Goal: Communication & Community: Participate in discussion

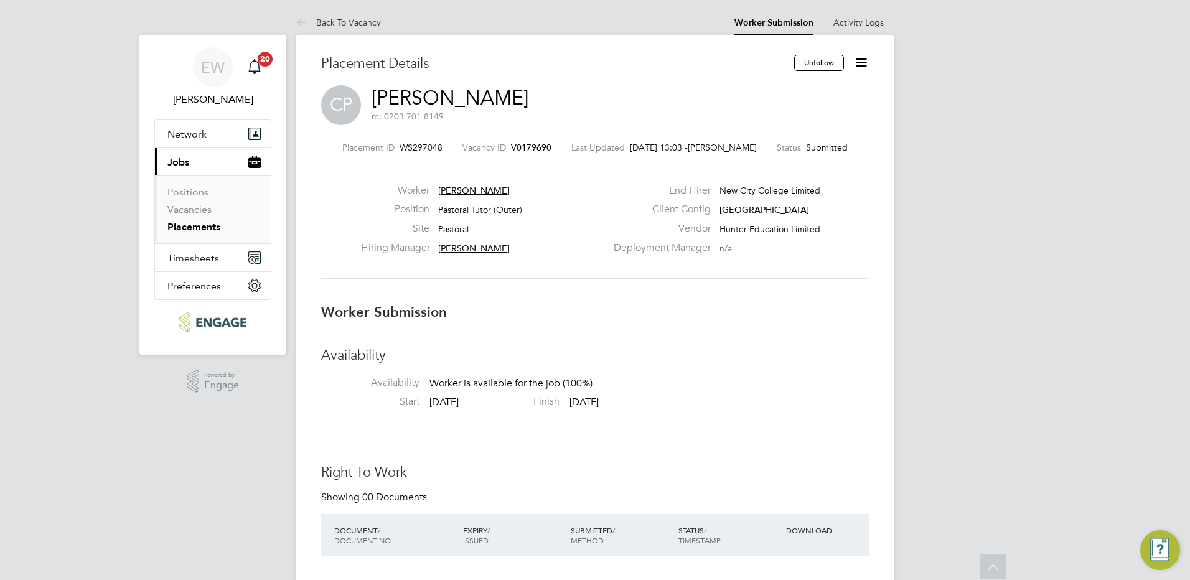
scroll to position [1079, 0]
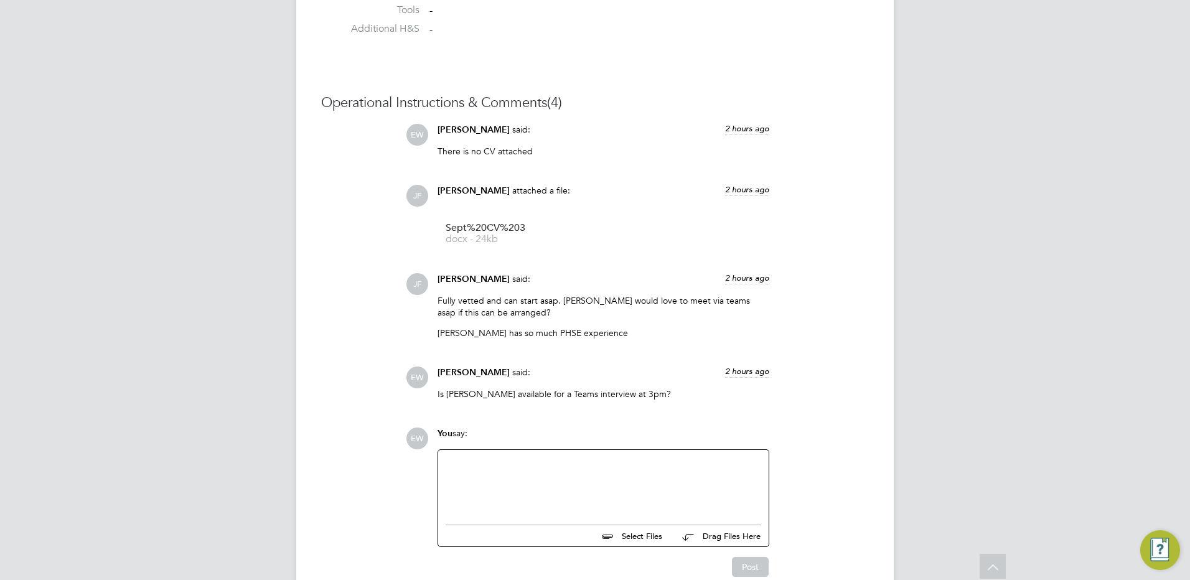
click at [519, 468] on div at bounding box center [602, 484] width 315 height 54
paste div
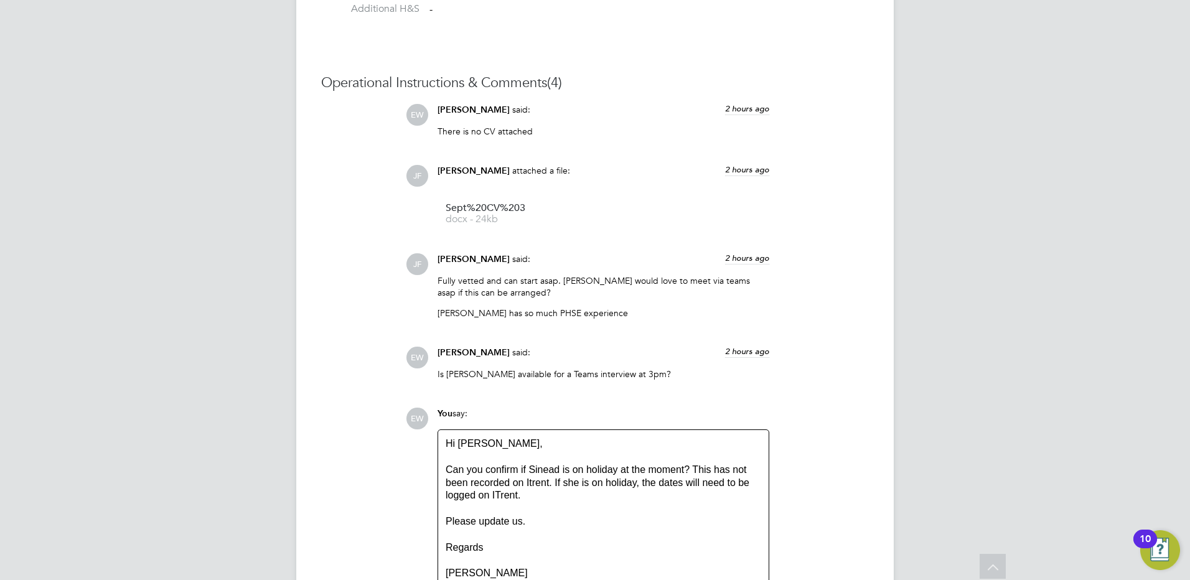
scroll to position [1112, 0]
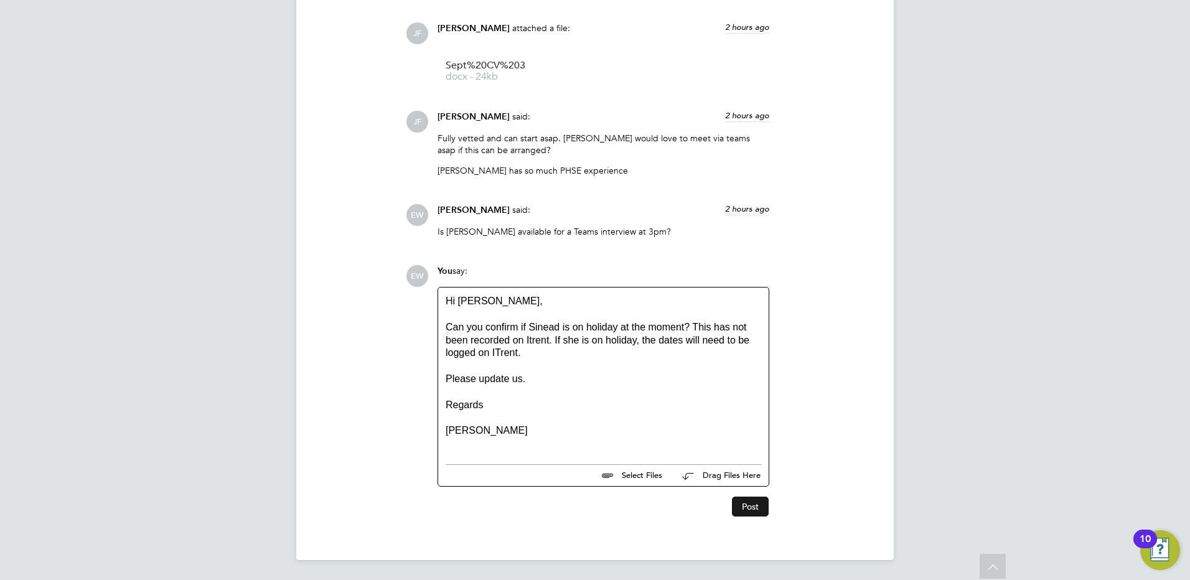
click at [750, 501] on button "Post" at bounding box center [750, 506] width 37 height 20
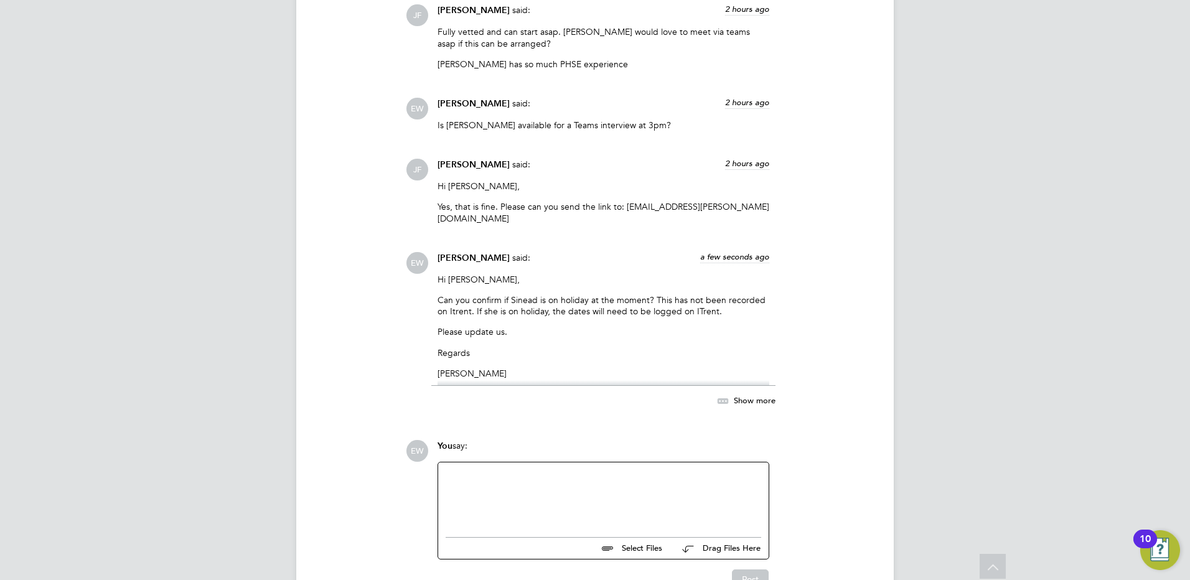
scroll to position [1410, 0]
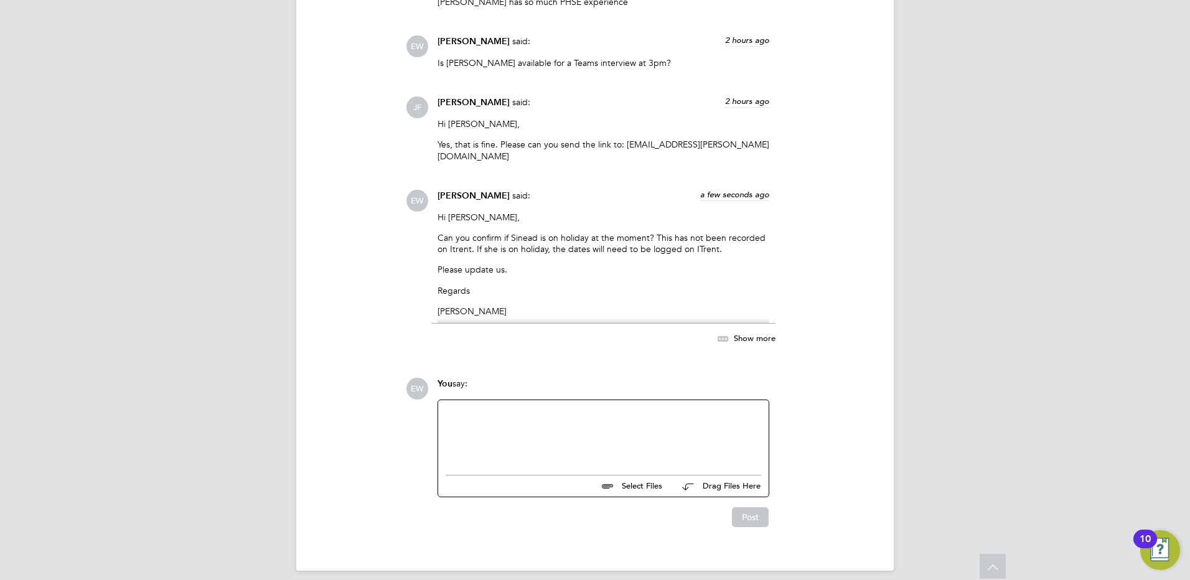
click at [740, 189] on span "a few seconds ago" at bounding box center [734, 194] width 69 height 11
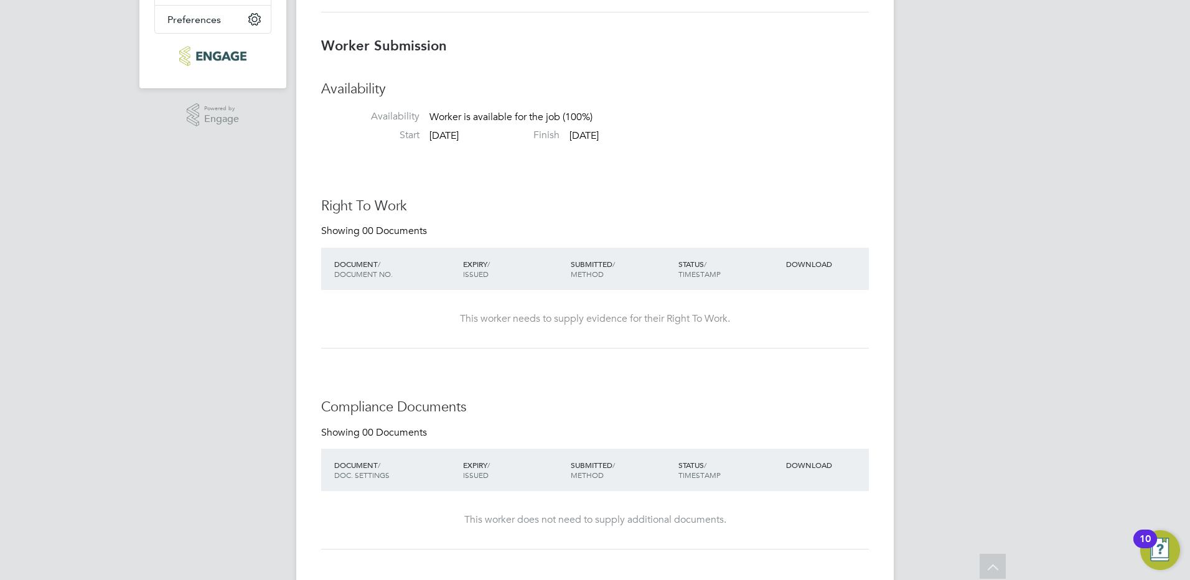
scroll to position [0, 0]
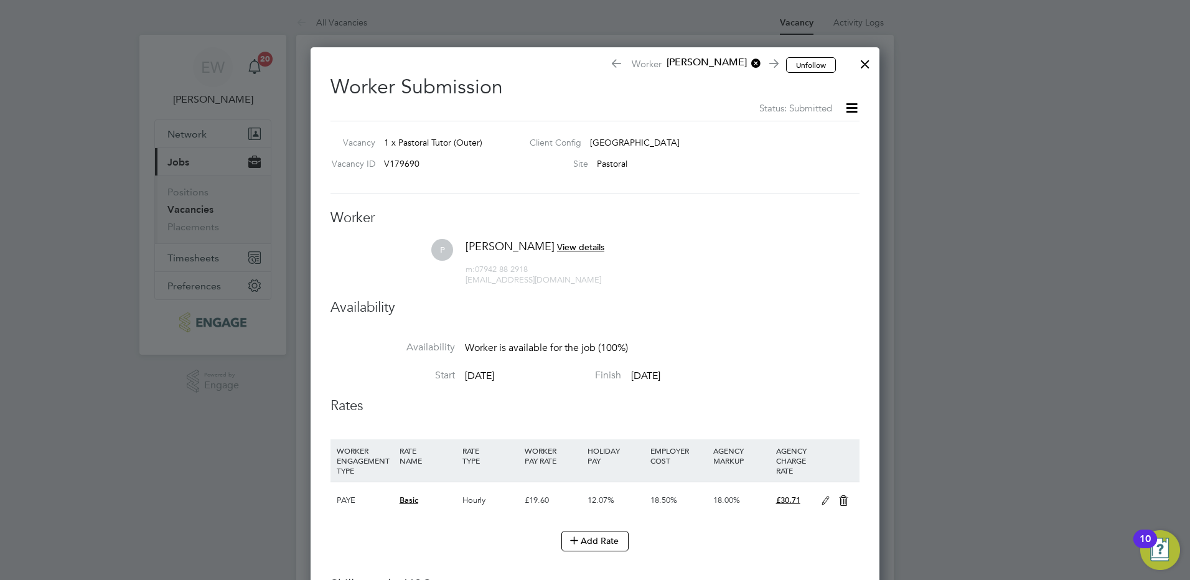
click at [860, 68] on div at bounding box center [865, 61] width 22 height 22
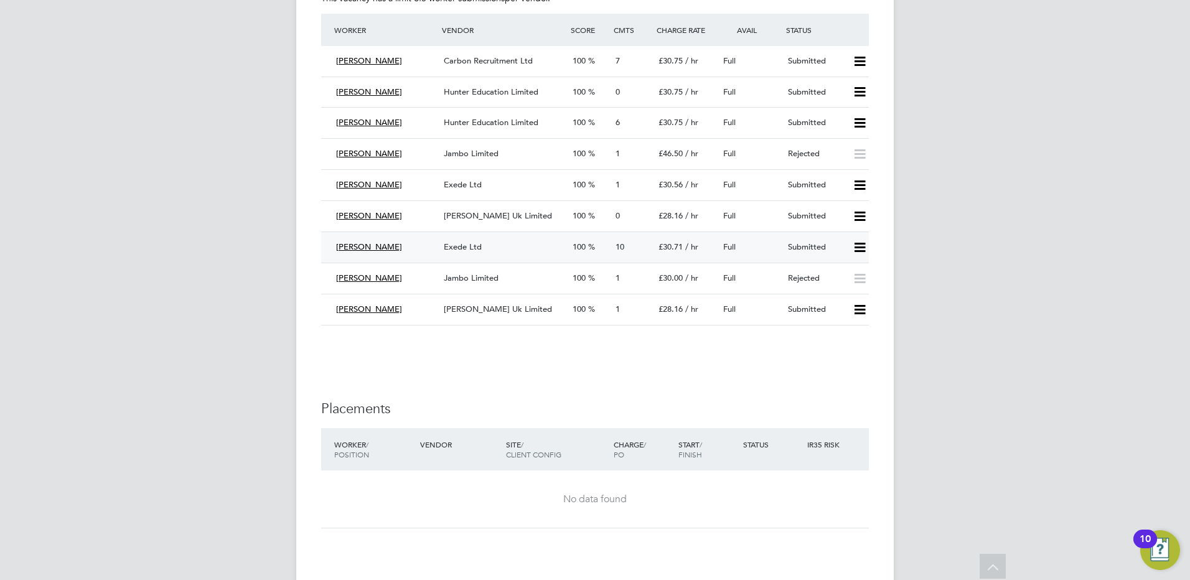
click at [465, 247] on span "Exede Ltd" at bounding box center [463, 246] width 38 height 11
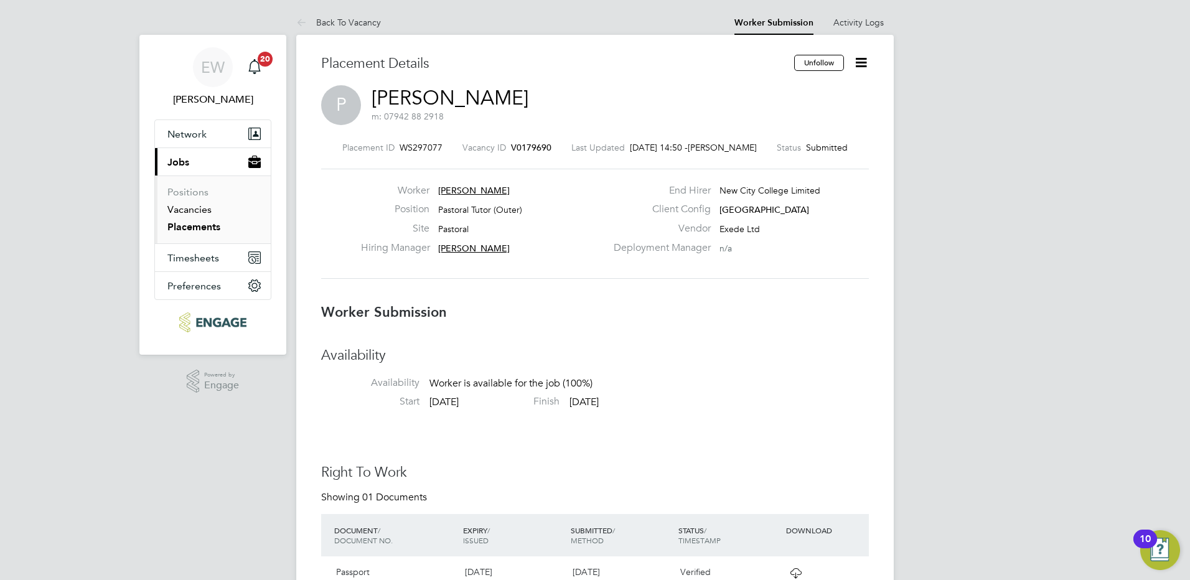
click at [191, 210] on link "Vacancies" at bounding box center [189, 209] width 44 height 12
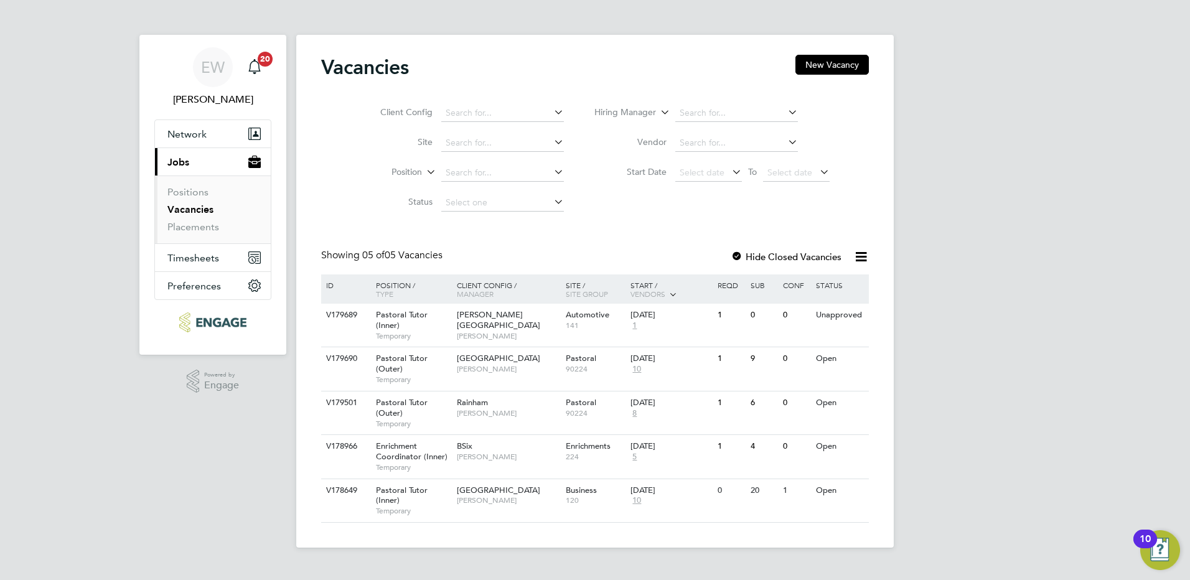
click at [186, 208] on link "Vacancies" at bounding box center [190, 209] width 46 height 12
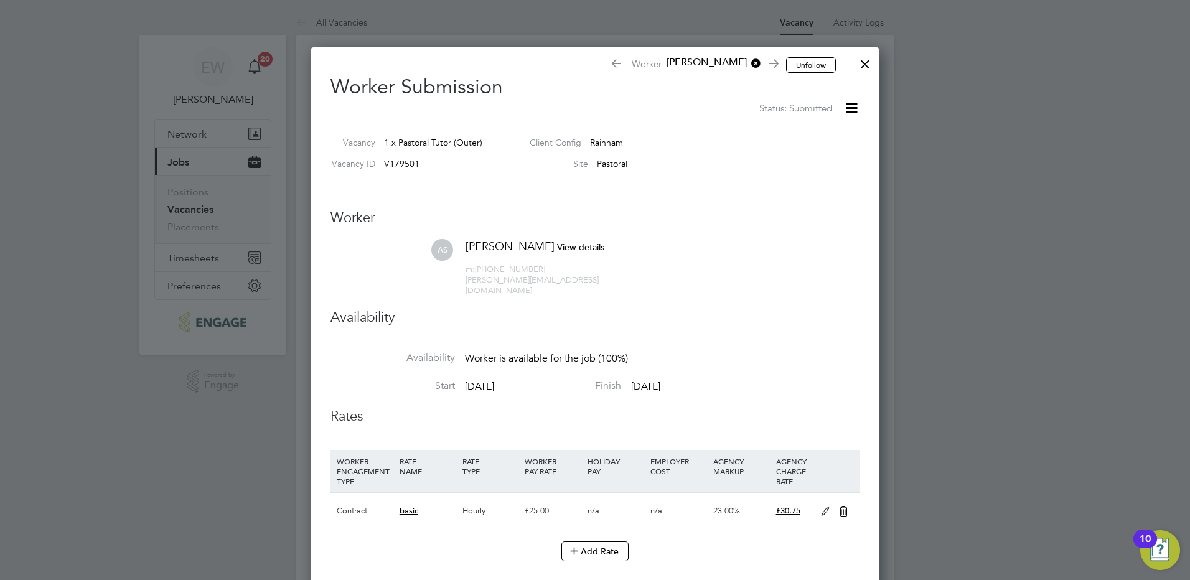
click at [855, 109] on icon at bounding box center [852, 108] width 16 height 16
click at [837, 182] on li "Followers" at bounding box center [829, 178] width 53 height 17
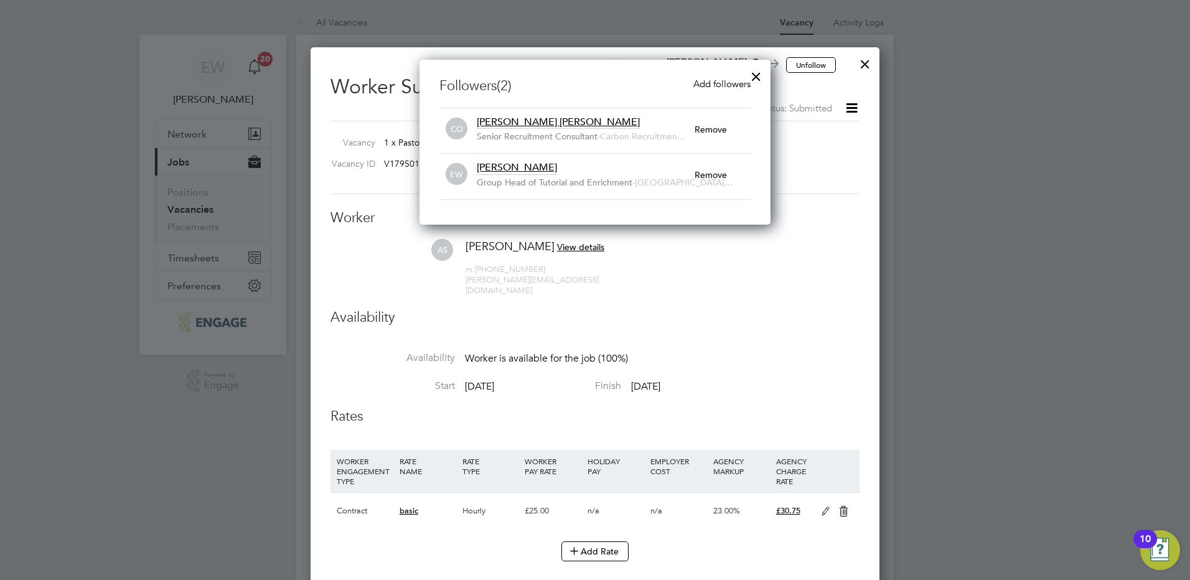
click at [710, 85] on span "Add followers" at bounding box center [721, 84] width 57 height 12
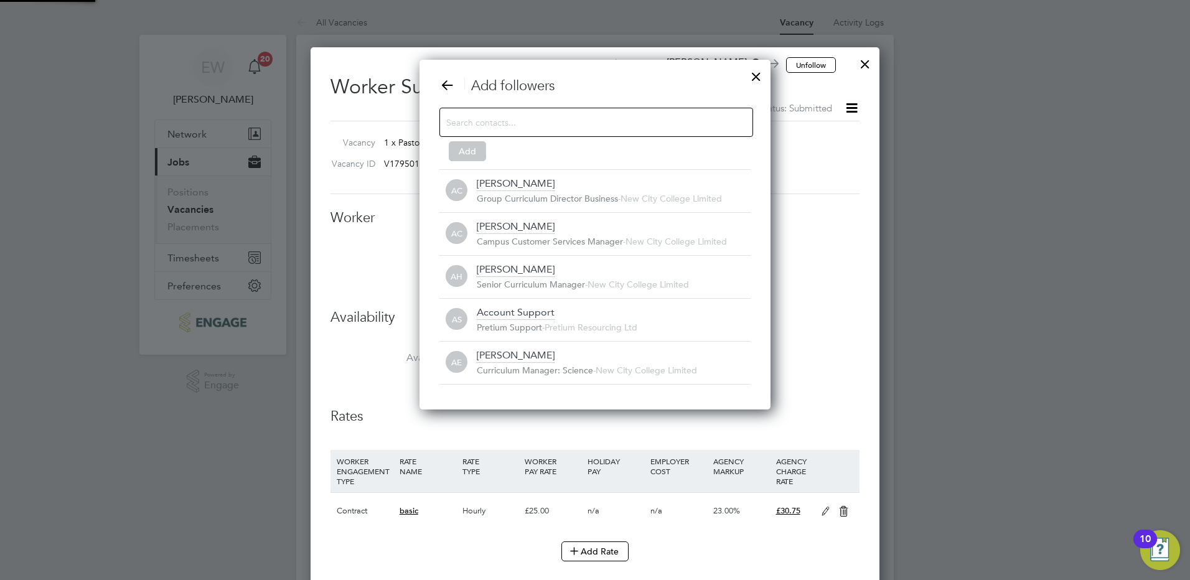
click at [564, 121] on input at bounding box center [586, 122] width 280 height 16
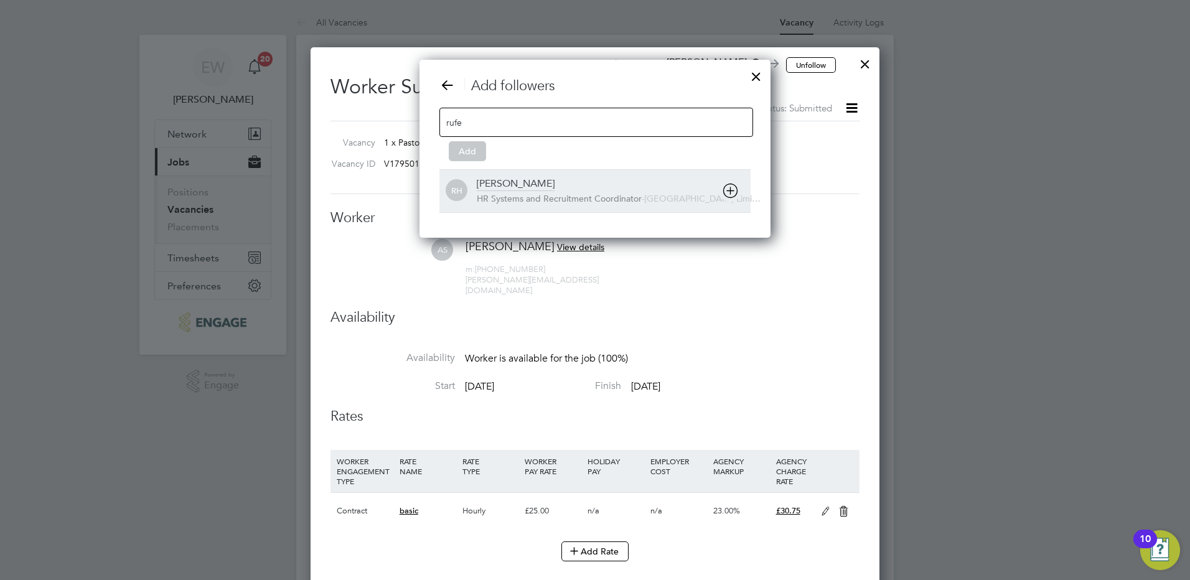
type input "rufe"
click at [558, 184] on div "Rufena Haque HR Systems and Recruitment Coordinator - New City College Limi…" at bounding box center [614, 190] width 274 height 27
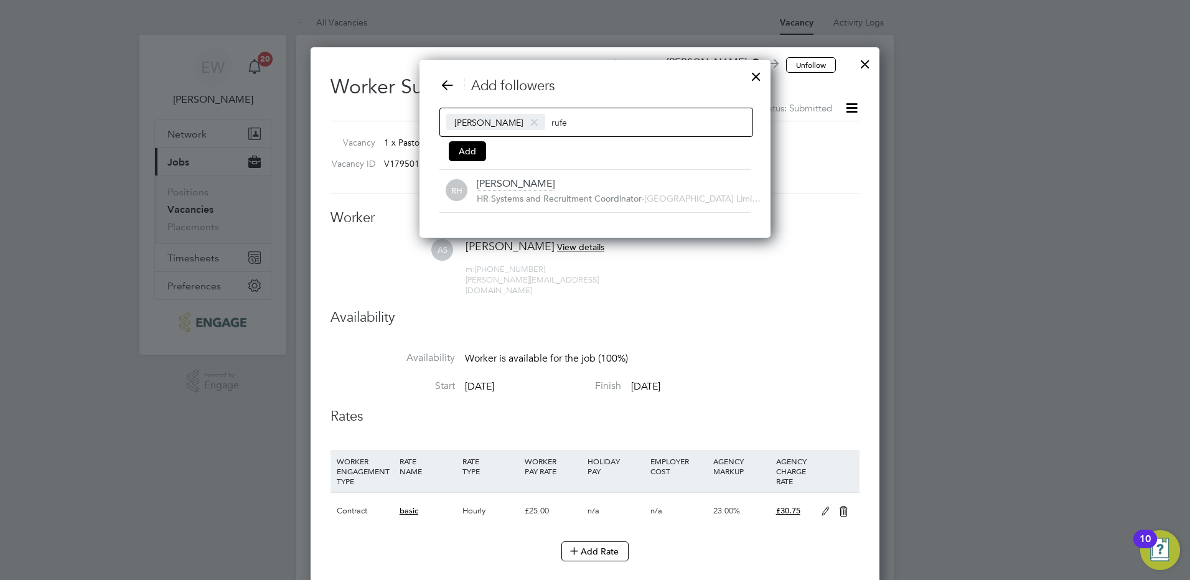
click at [525, 123] on span at bounding box center [534, 123] width 18 height 24
click at [542, 121] on div "rufe" at bounding box center [596, 122] width 314 height 29
type input "r"
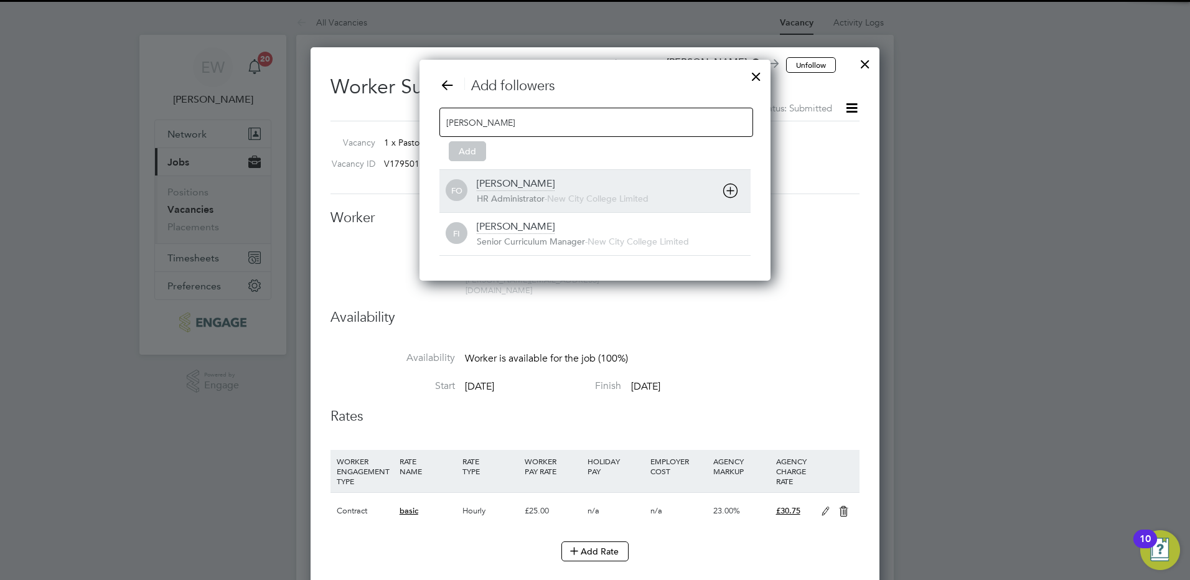
type input "fran"
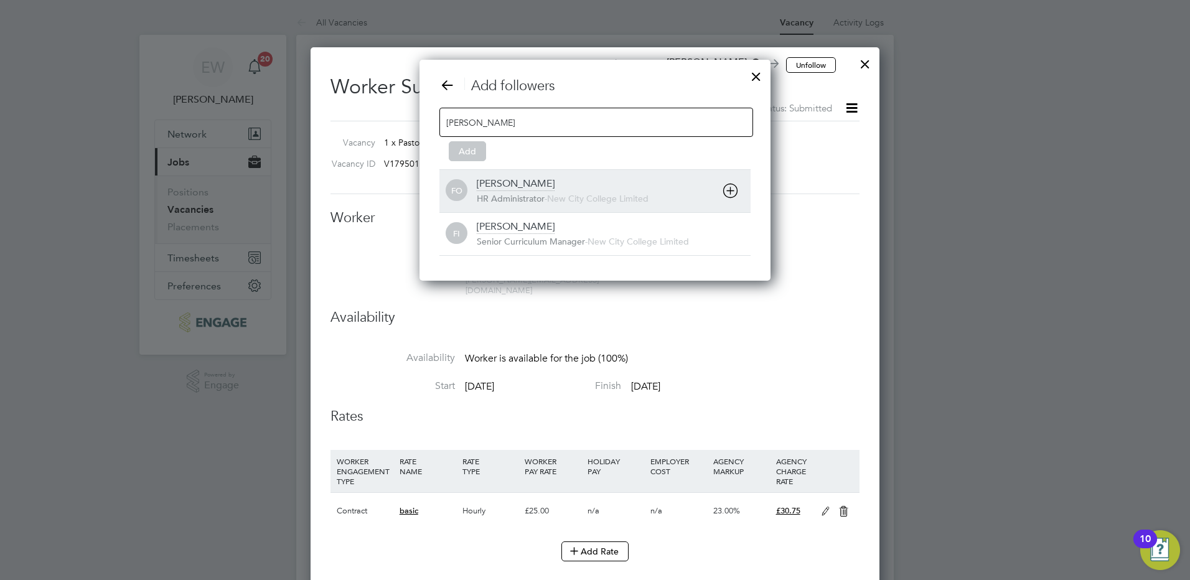
click at [554, 179] on div "Francesca O'Riordan" at bounding box center [516, 184] width 78 height 14
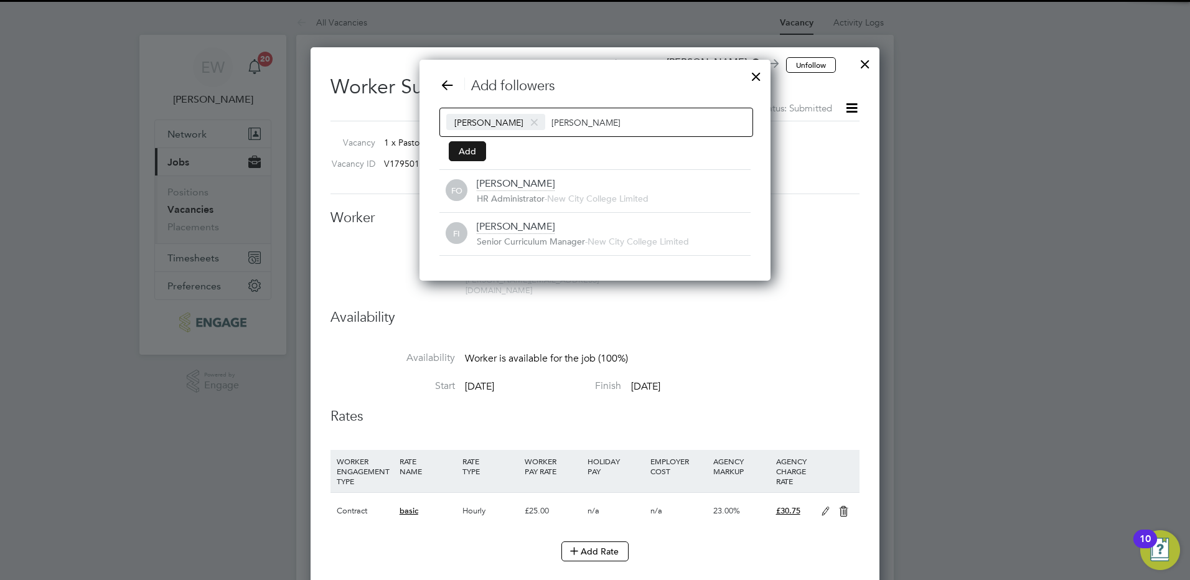
click at [454, 152] on button "Add" at bounding box center [467, 151] width 37 height 20
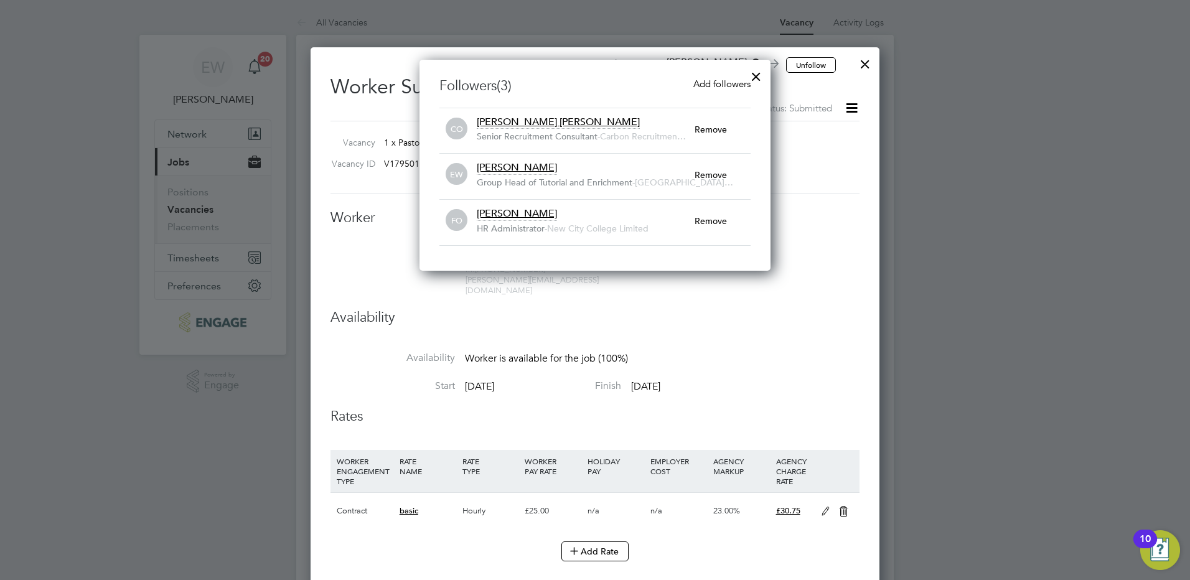
click at [755, 71] on div at bounding box center [756, 73] width 22 height 22
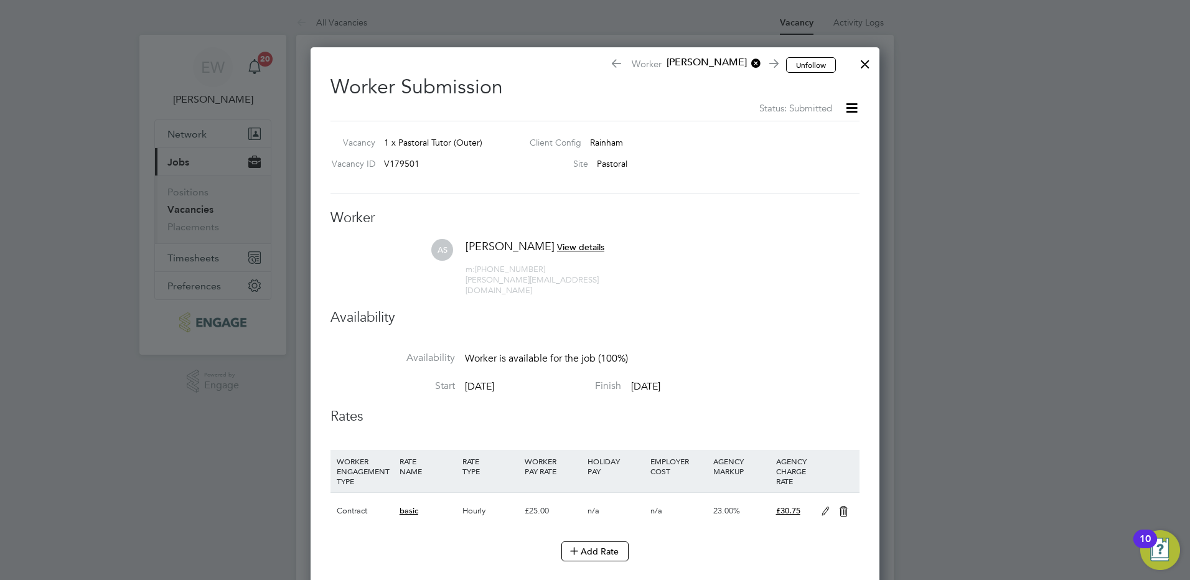
click at [865, 66] on div at bounding box center [865, 61] width 22 height 22
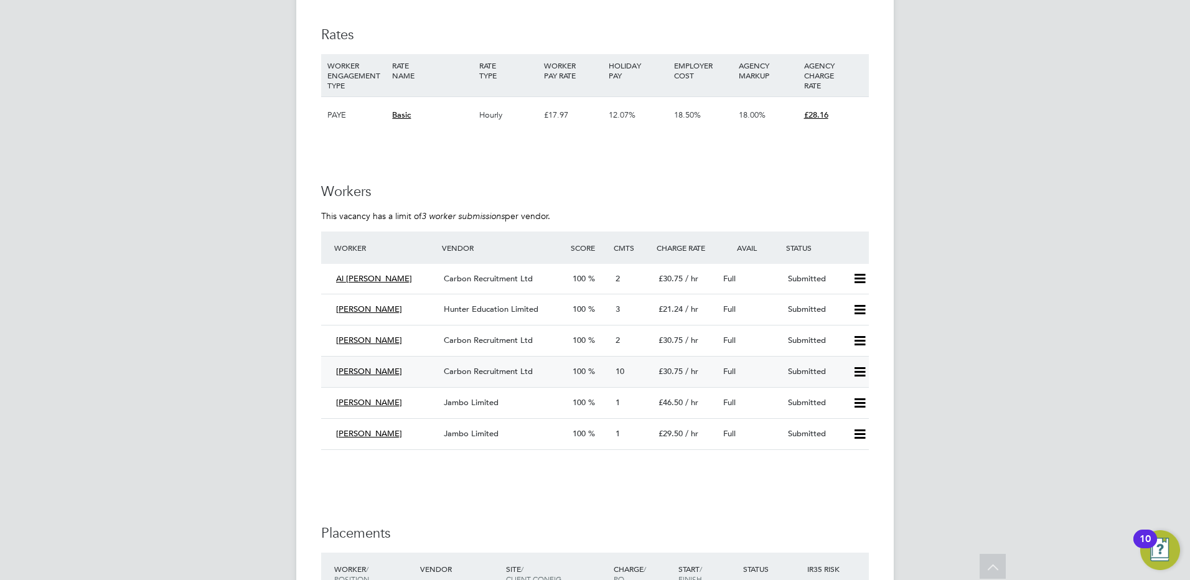
click at [455, 362] on div "Carbon Recruitment Ltd" at bounding box center [503, 371] width 129 height 21
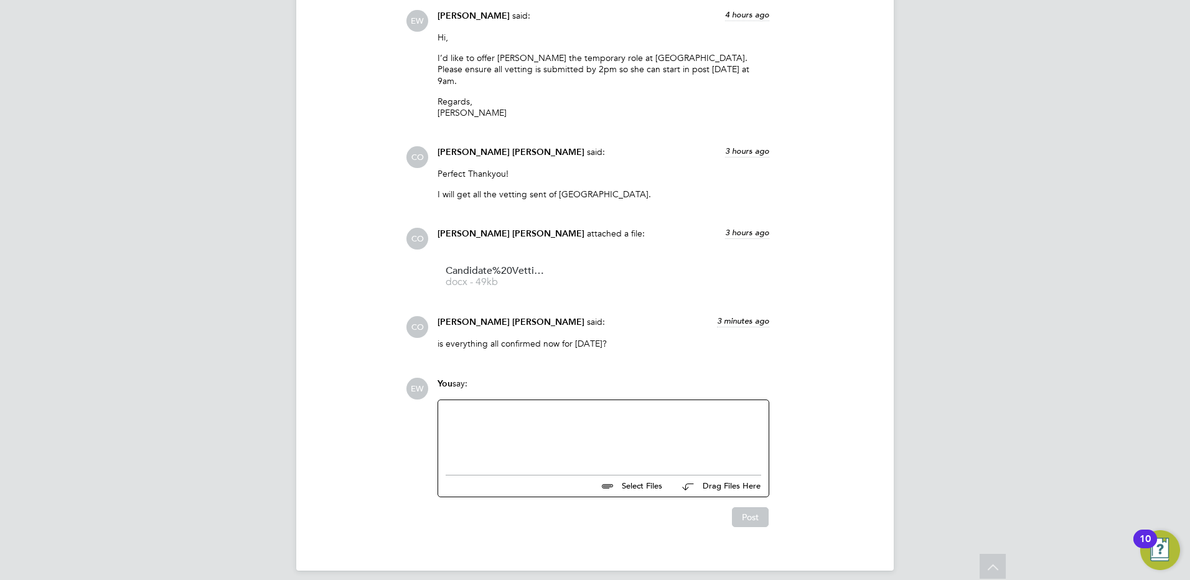
click at [590, 416] on div at bounding box center [602, 435] width 315 height 54
drag, startPoint x: 605, startPoint y: 404, endPoint x: 476, endPoint y: 398, distance: 129.0
click at [476, 408] on div "Please confirm if all vetting is ok @" at bounding box center [602, 435] width 315 height 54
click at [606, 408] on div "Please confirm if all vetting is ok @" at bounding box center [602, 435] width 315 height 54
click at [510, 266] on span "Candidate%20Vetting%20Form-%20NCC-%20Amy" at bounding box center [495, 270] width 100 height 9
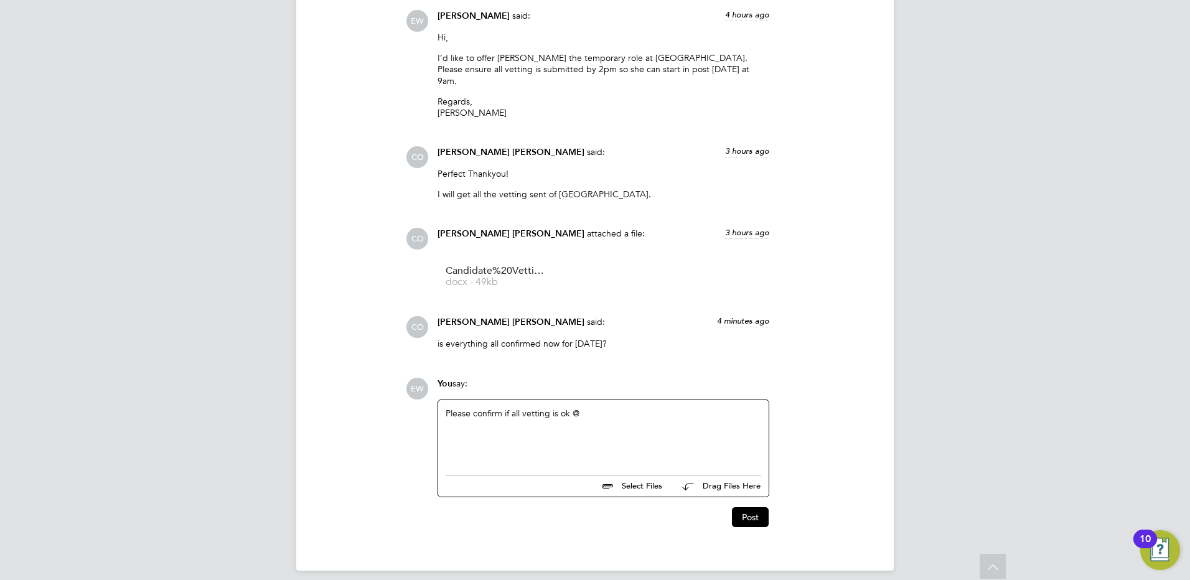
click at [597, 408] on div "Please confirm if all vetting is ok @" at bounding box center [602, 435] width 315 height 54
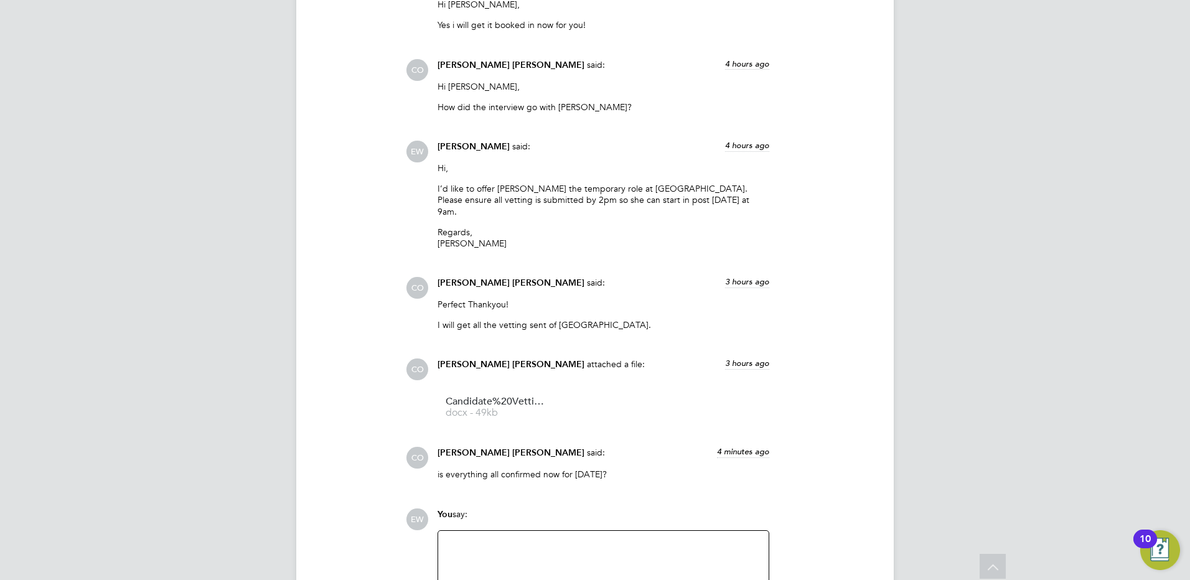
scroll to position [1670, 0]
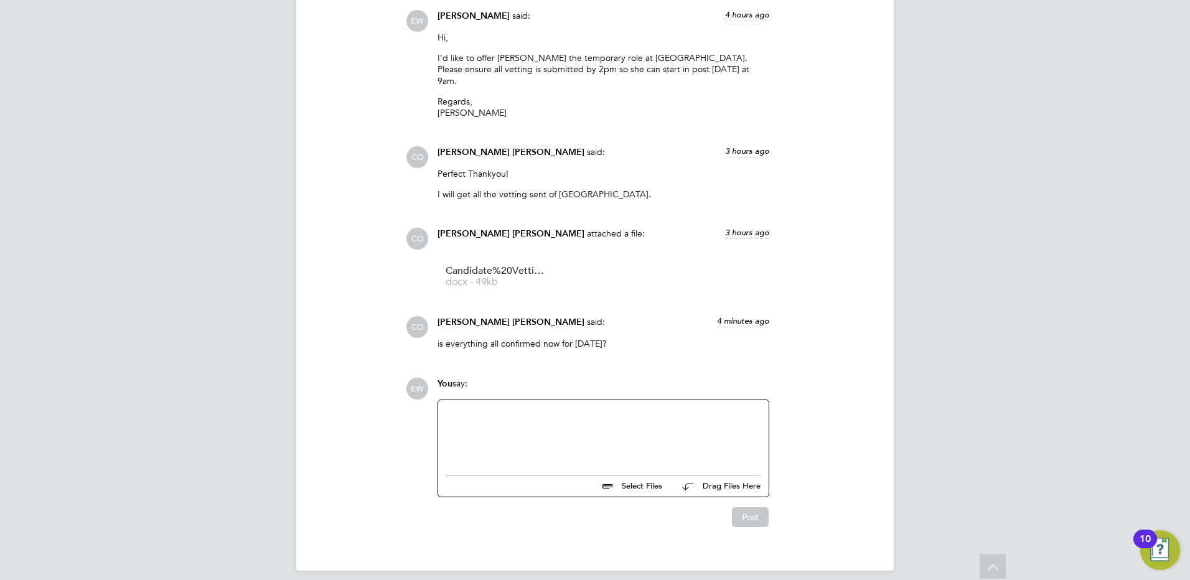
click at [514, 426] on div at bounding box center [602, 435] width 315 height 54
click at [762, 509] on button "Post" at bounding box center [750, 517] width 37 height 20
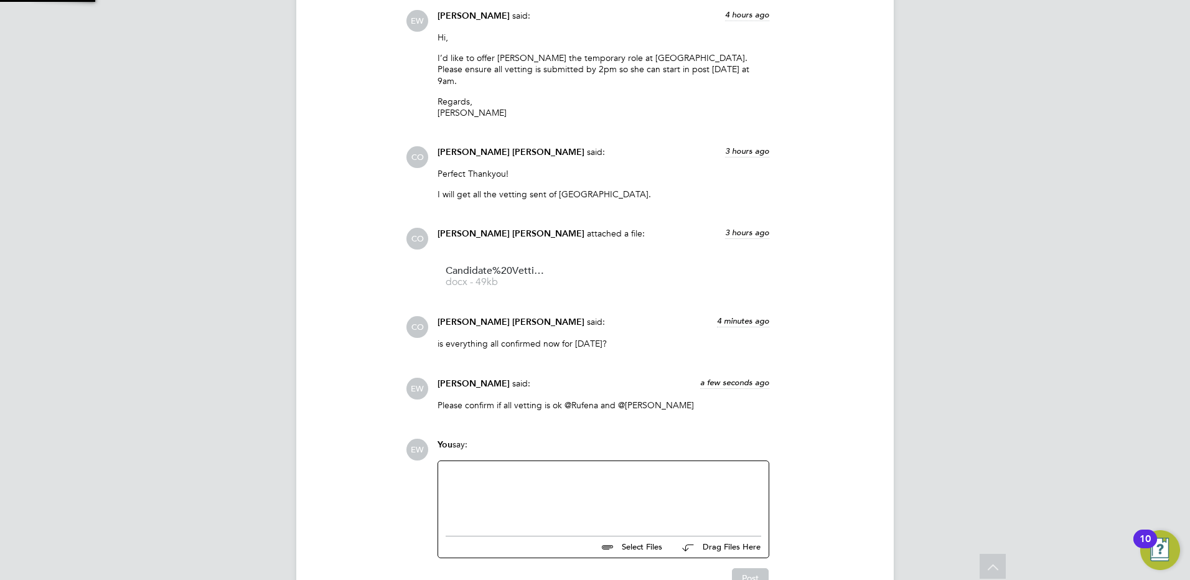
scroll to position [1731, 0]
